Goal: Download file/media

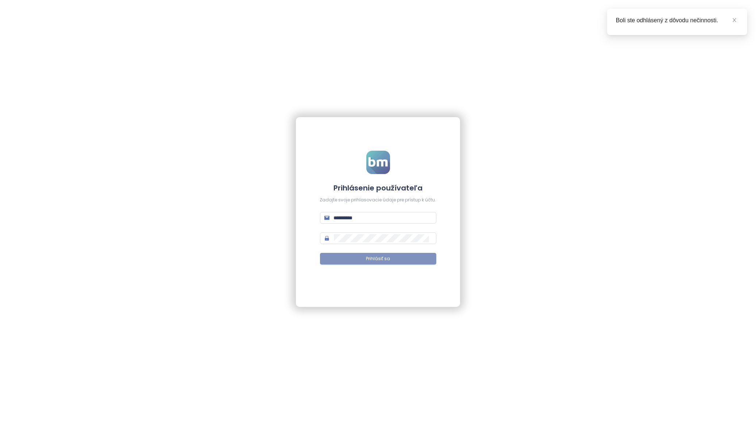
click at [367, 260] on span "Prihlásiť sa" at bounding box center [378, 259] width 24 height 7
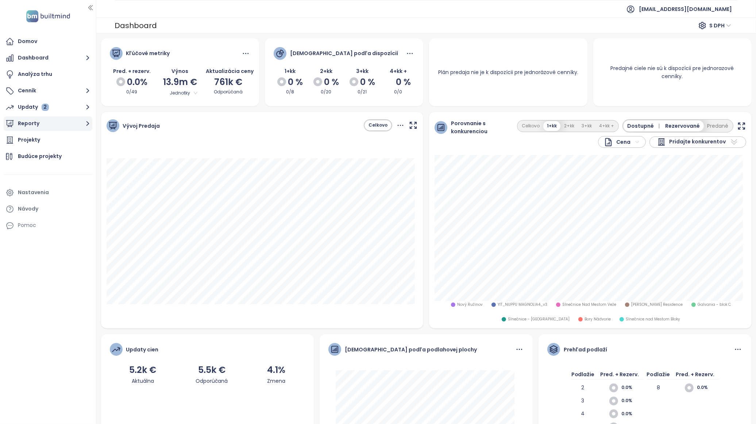
click at [58, 125] on button "Reporty" at bounding box center [48, 123] width 89 height 15
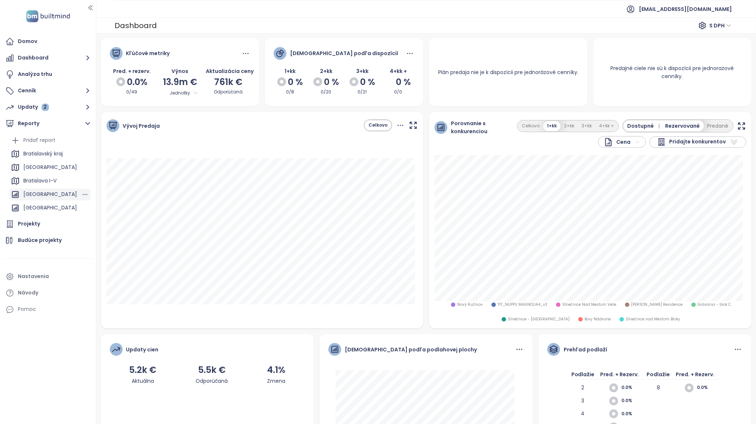
click at [60, 193] on div "[GEOGRAPHIC_DATA]" at bounding box center [50, 194] width 54 height 9
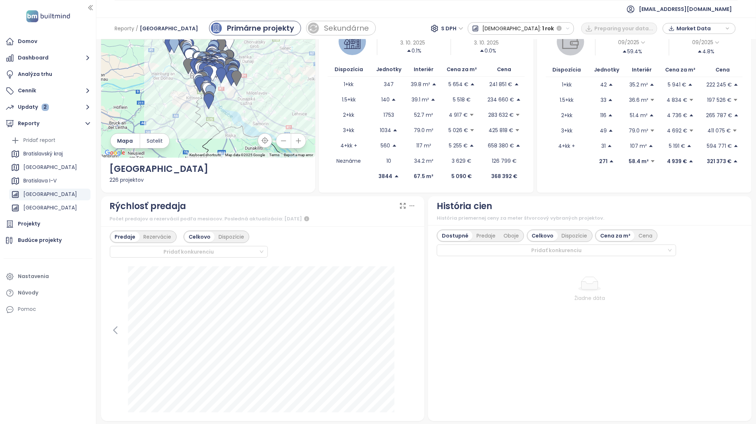
scroll to position [81, 0]
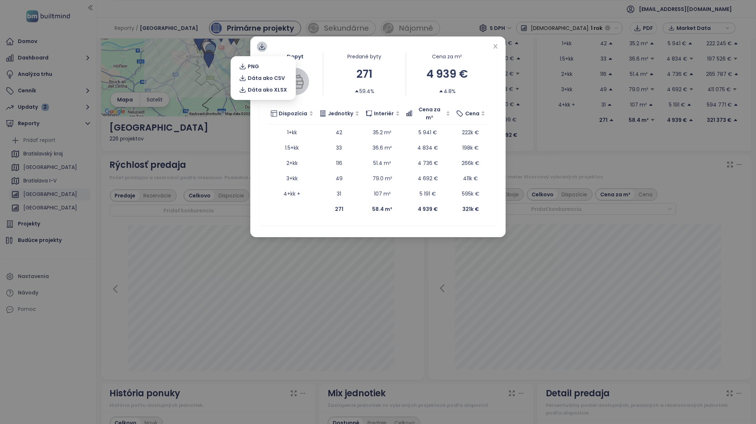
click at [261, 48] on icon at bounding box center [261, 46] width 7 height 7
click at [267, 88] on span "Dáta ako XLSX" at bounding box center [267, 90] width 39 height 8
click at [495, 47] on icon "close" at bounding box center [496, 46] width 6 height 6
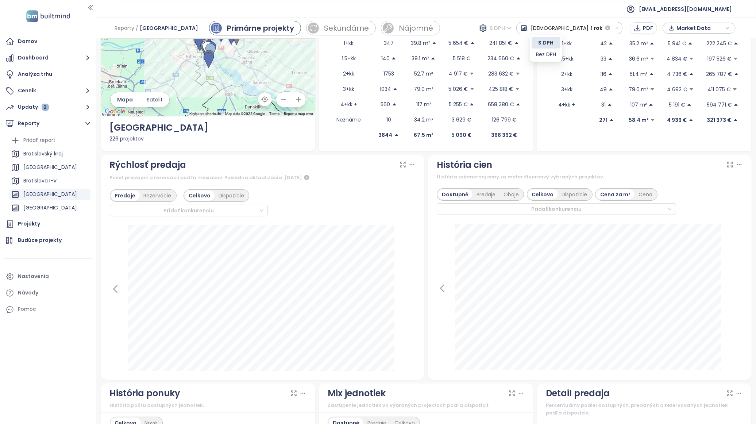
click at [512, 28] on span "S DPH" at bounding box center [501, 28] width 22 height 11
click at [550, 53] on div "Bez DPH" at bounding box center [546, 54] width 20 height 8
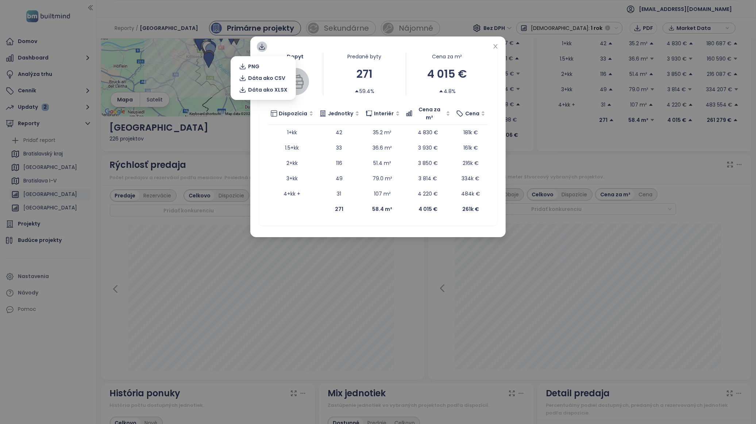
click at [263, 49] on icon at bounding box center [261, 46] width 7 height 7
click at [276, 89] on span "Dáta ako XLSX" at bounding box center [267, 90] width 39 height 8
click at [365, 81] on div "271" at bounding box center [364, 73] width 83 height 17
click at [498, 49] on span "Close" at bounding box center [496, 47] width 8 height 8
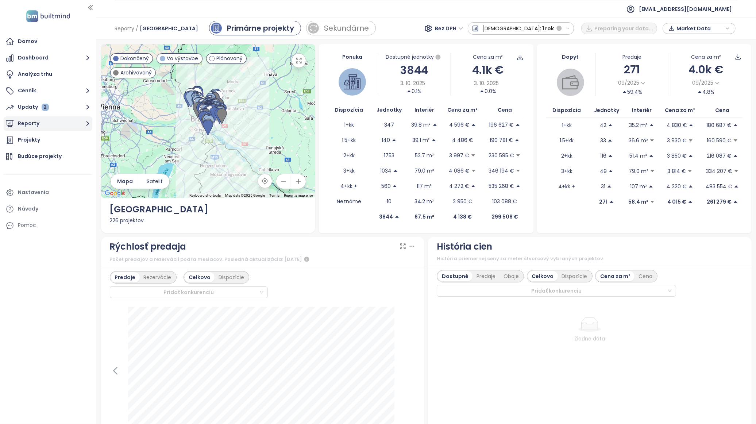
click at [62, 118] on button "Reporty" at bounding box center [48, 123] width 89 height 15
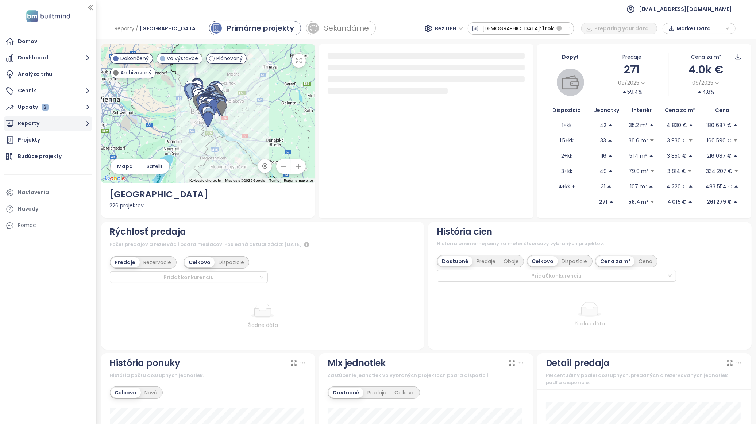
click at [60, 123] on button "Reporty" at bounding box center [48, 123] width 89 height 15
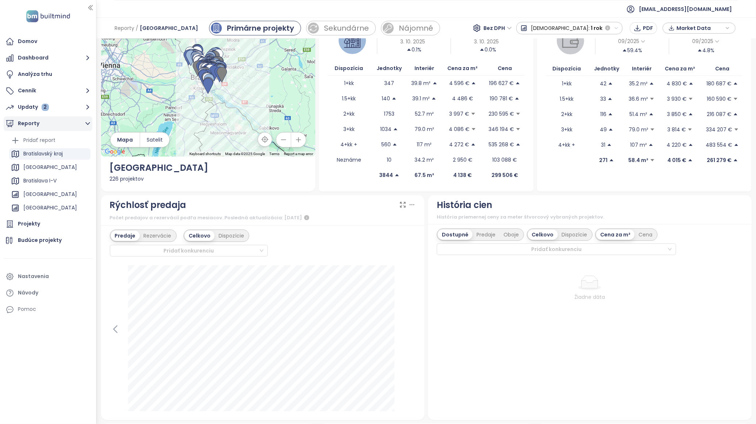
scroll to position [41, 0]
click at [35, 193] on div "[GEOGRAPHIC_DATA]" at bounding box center [50, 194] width 54 height 9
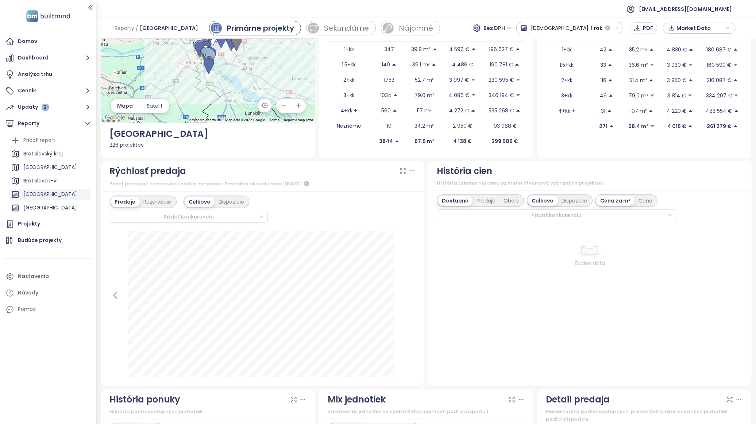
scroll to position [81, 0]
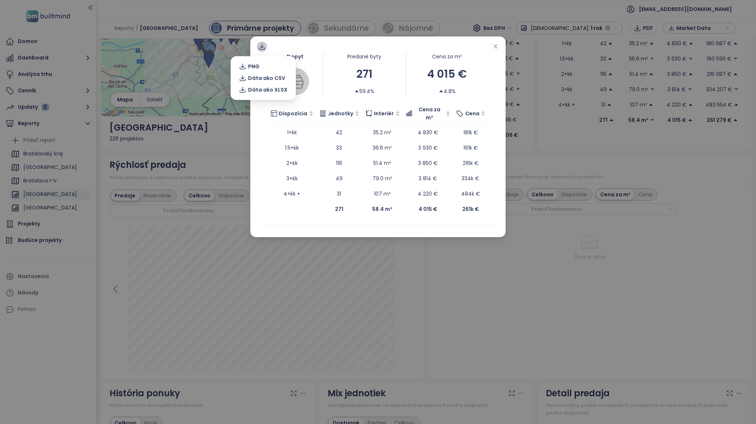
click at [260, 45] on icon at bounding box center [261, 46] width 7 height 7
click at [277, 89] on span "Dáta ako XLSX" at bounding box center [267, 90] width 39 height 8
click at [496, 45] on icon "close" at bounding box center [496, 46] width 4 height 4
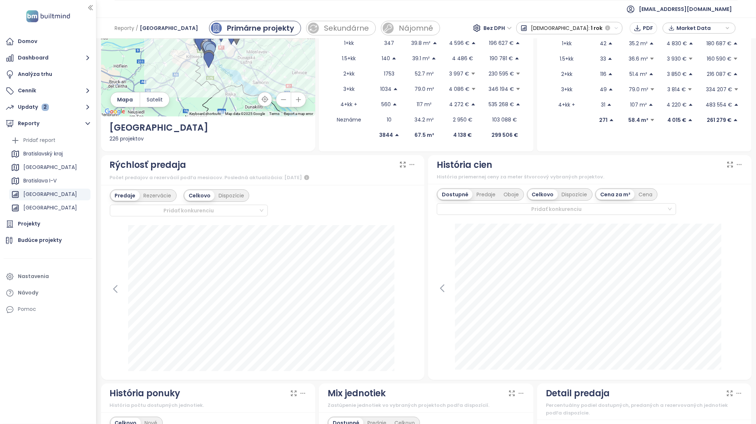
scroll to position [41, 0]
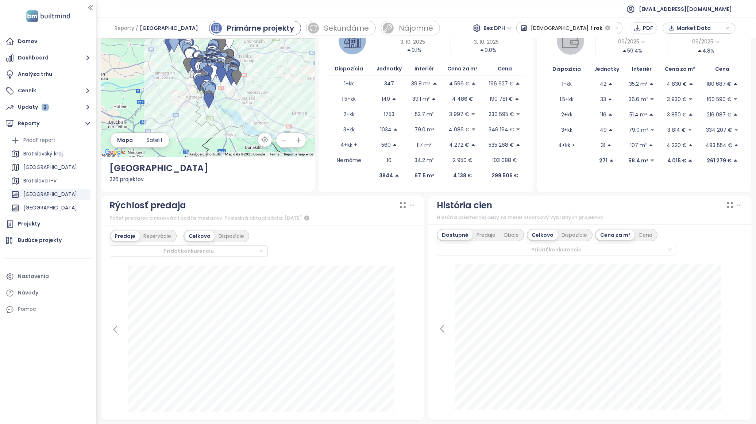
click at [409, 234] on div "Predaje Rezervácie Celkovo Dispozície Pridať konkurenciu" at bounding box center [263, 243] width 306 height 27
click at [512, 28] on span "Bez DPH" at bounding box center [498, 28] width 28 height 11
click at [547, 42] on div "S DPH" at bounding box center [541, 43] width 23 height 8
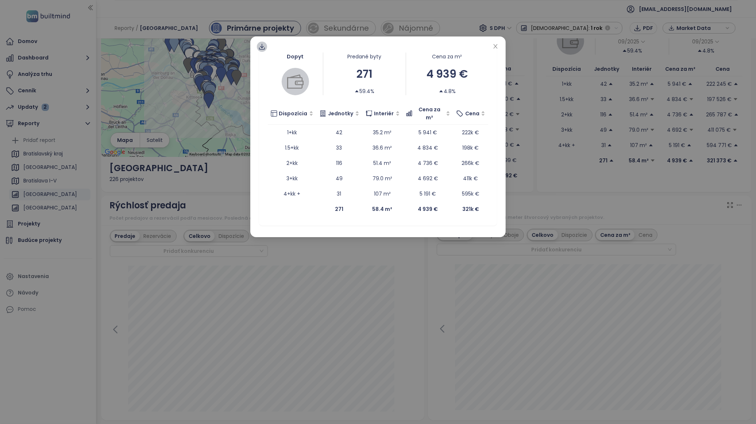
click at [262, 47] on icon at bounding box center [262, 46] width 4 height 4
click at [272, 89] on span "Dáta ako XLSX" at bounding box center [267, 90] width 39 height 8
click at [496, 48] on icon "close" at bounding box center [496, 46] width 6 height 6
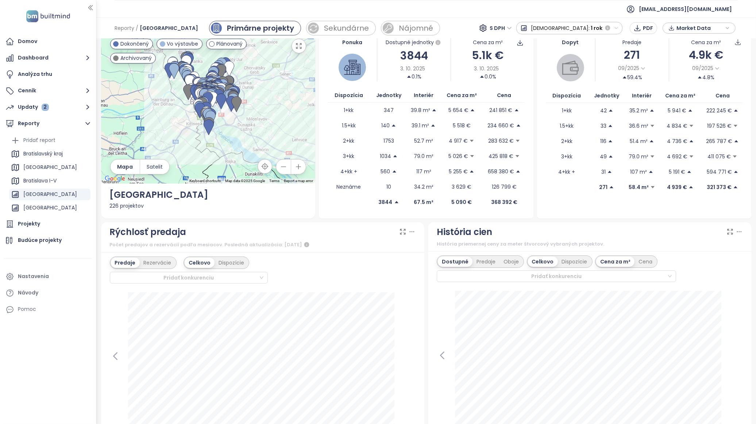
scroll to position [0, 0]
